Goal: Information Seeking & Learning: Learn about a topic

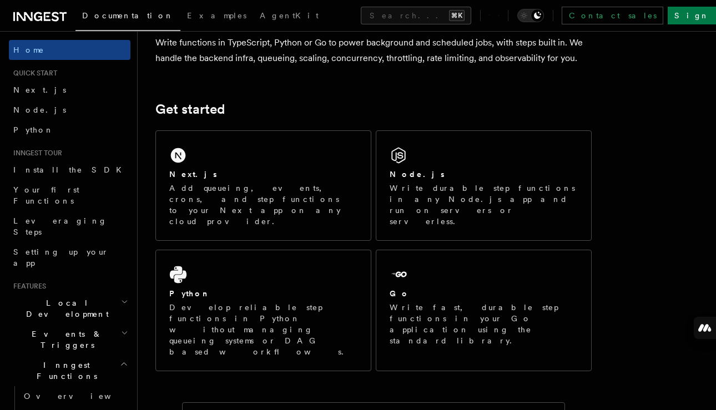
scroll to position [118, 0]
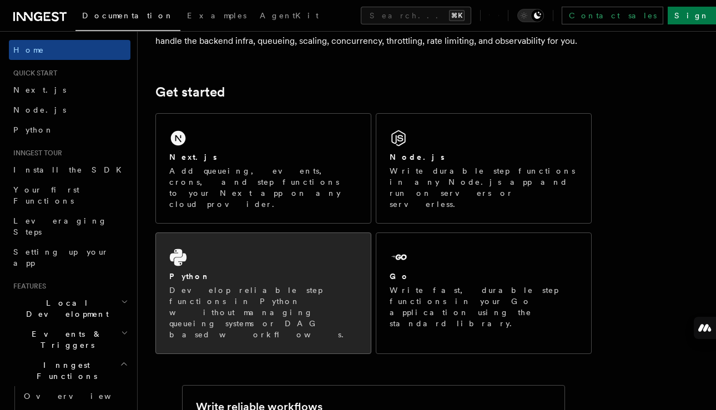
click at [264, 271] on div "Python" at bounding box center [263, 277] width 188 height 12
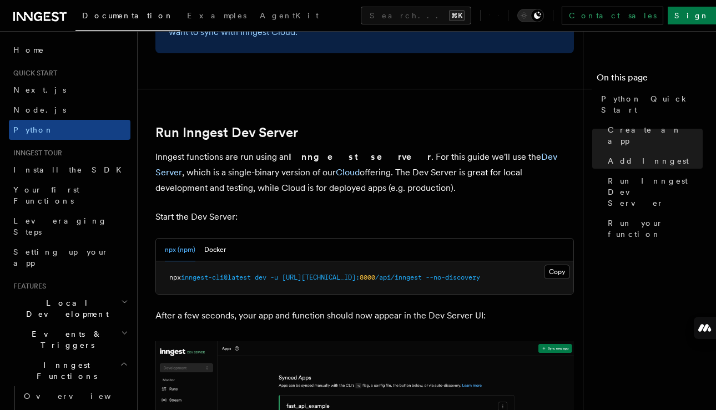
scroll to position [1285, 0]
click at [624, 218] on span "Run your function" at bounding box center [655, 229] width 95 height 22
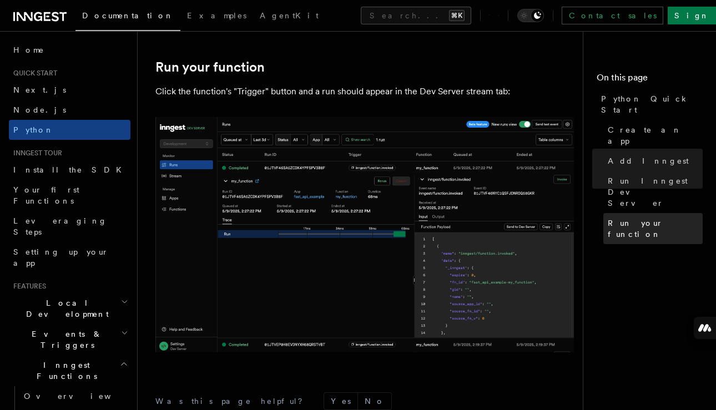
scroll to position [2193, 0]
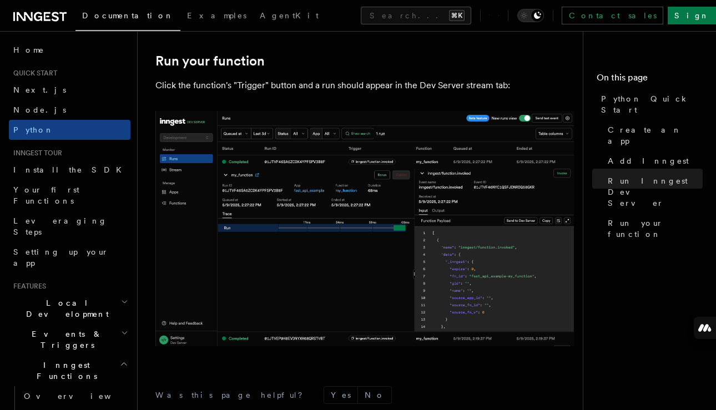
click at [67, 298] on span "Local Development" at bounding box center [65, 309] width 112 height 22
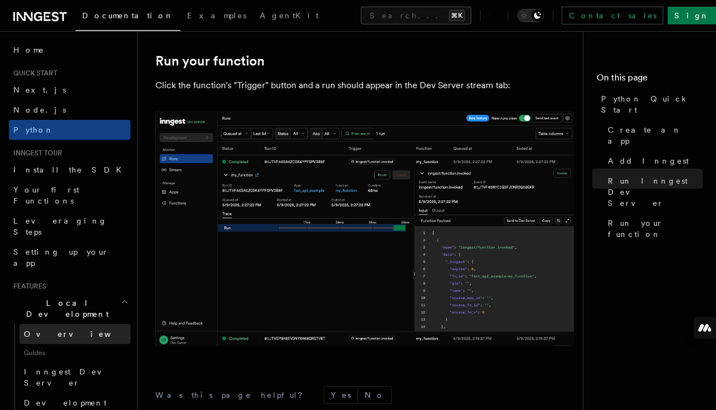
click at [59, 324] on link "Overview" at bounding box center [74, 334] width 111 height 20
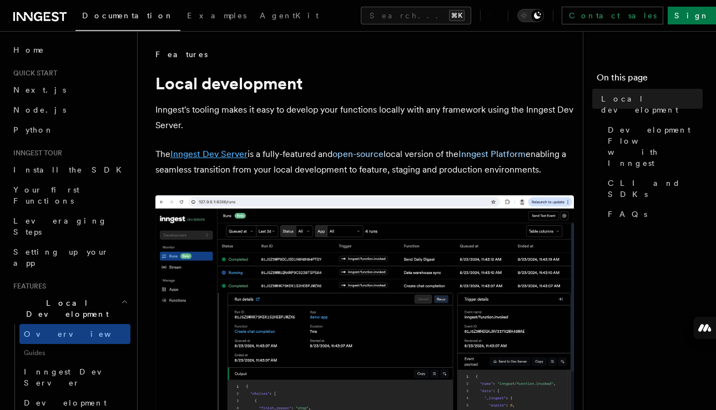
click at [208, 157] on link "Inngest Dev Server" at bounding box center [208, 154] width 77 height 11
